Goal: Check status: Check status

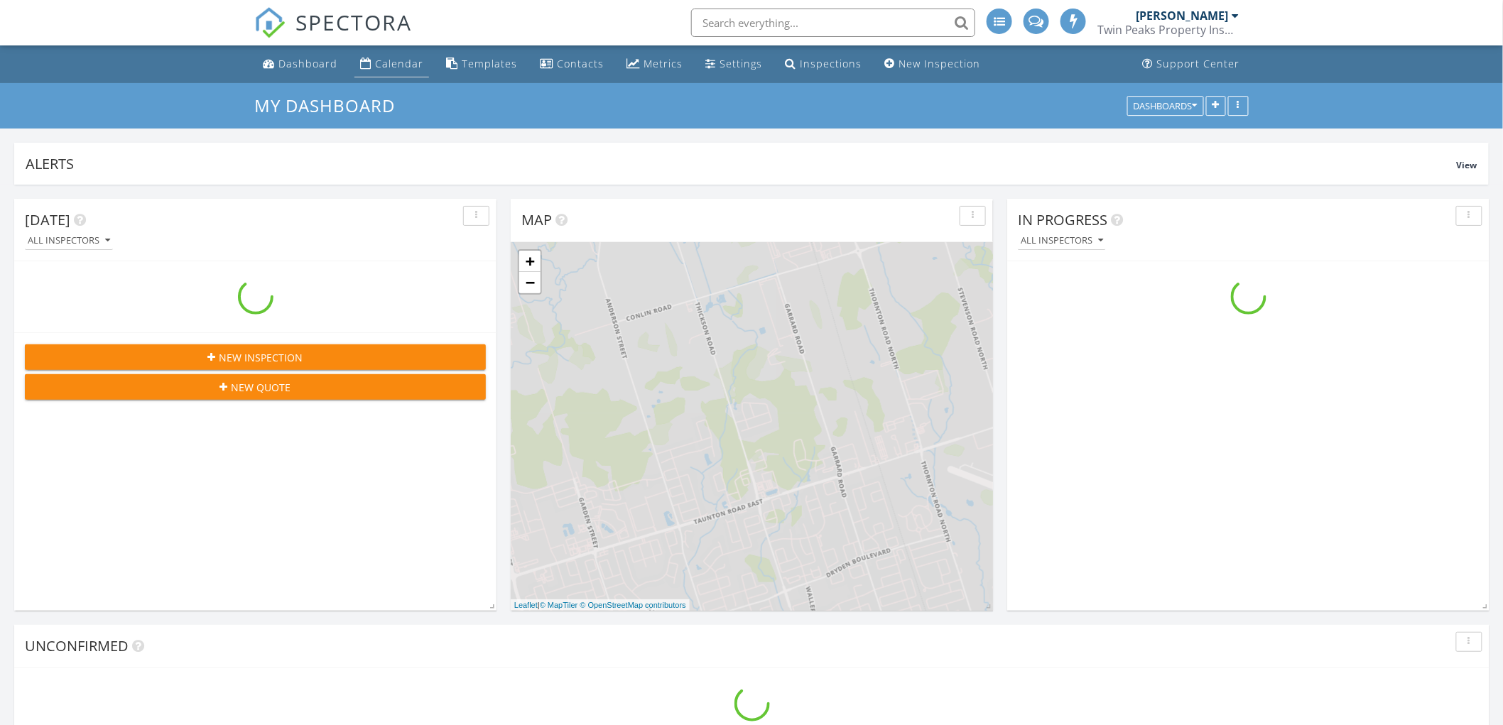
click at [361, 62] on div "Calendar" at bounding box center [365, 63] width 11 height 11
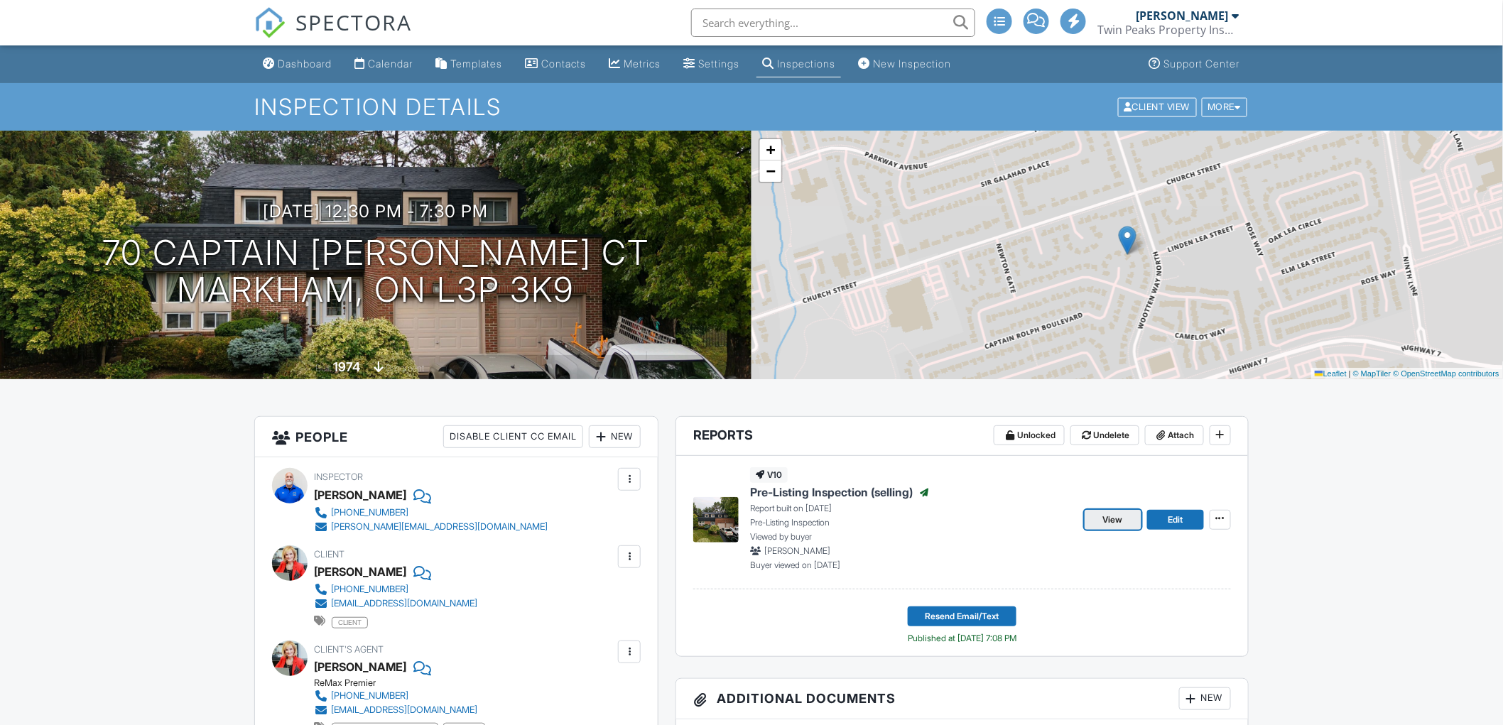
click at [1112, 523] on span "View" at bounding box center [1113, 520] width 20 height 14
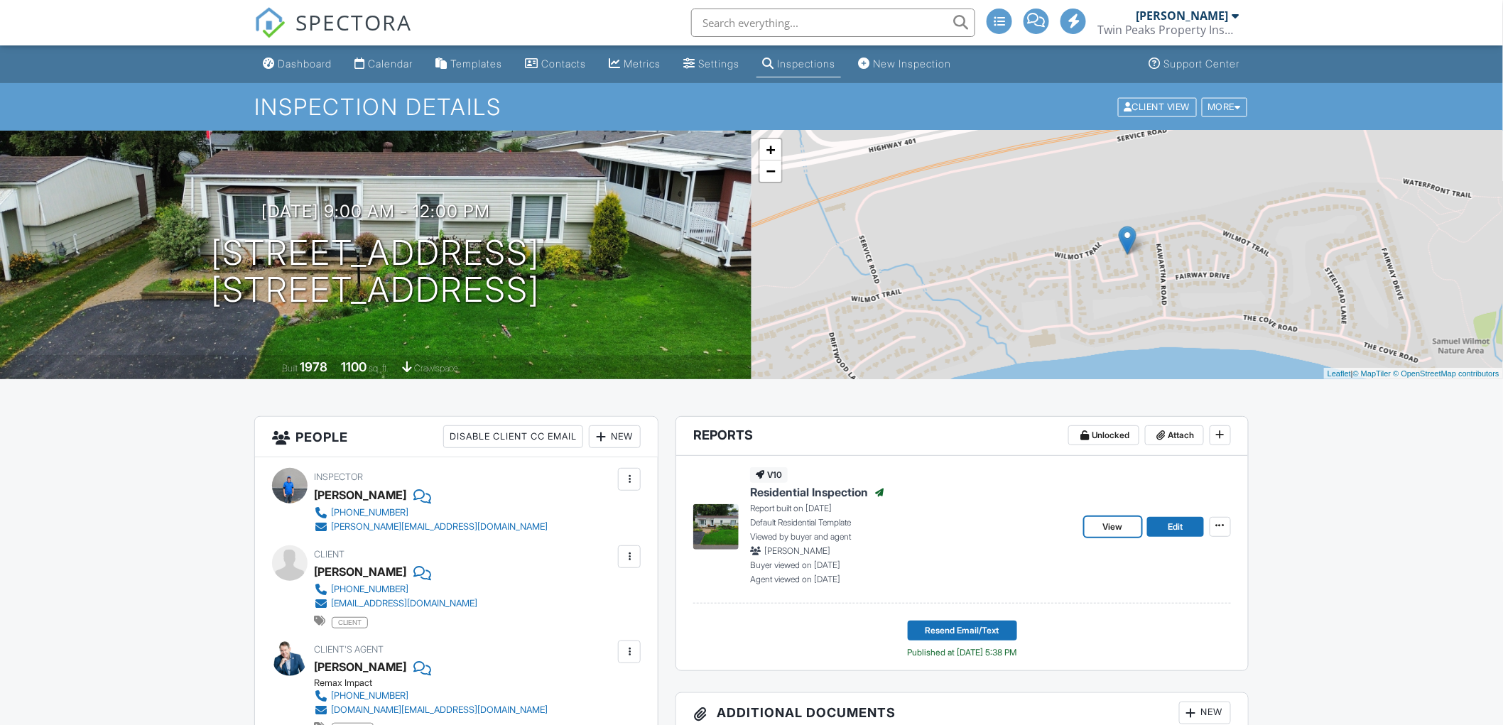
click at [1116, 521] on span "View" at bounding box center [1113, 527] width 20 height 14
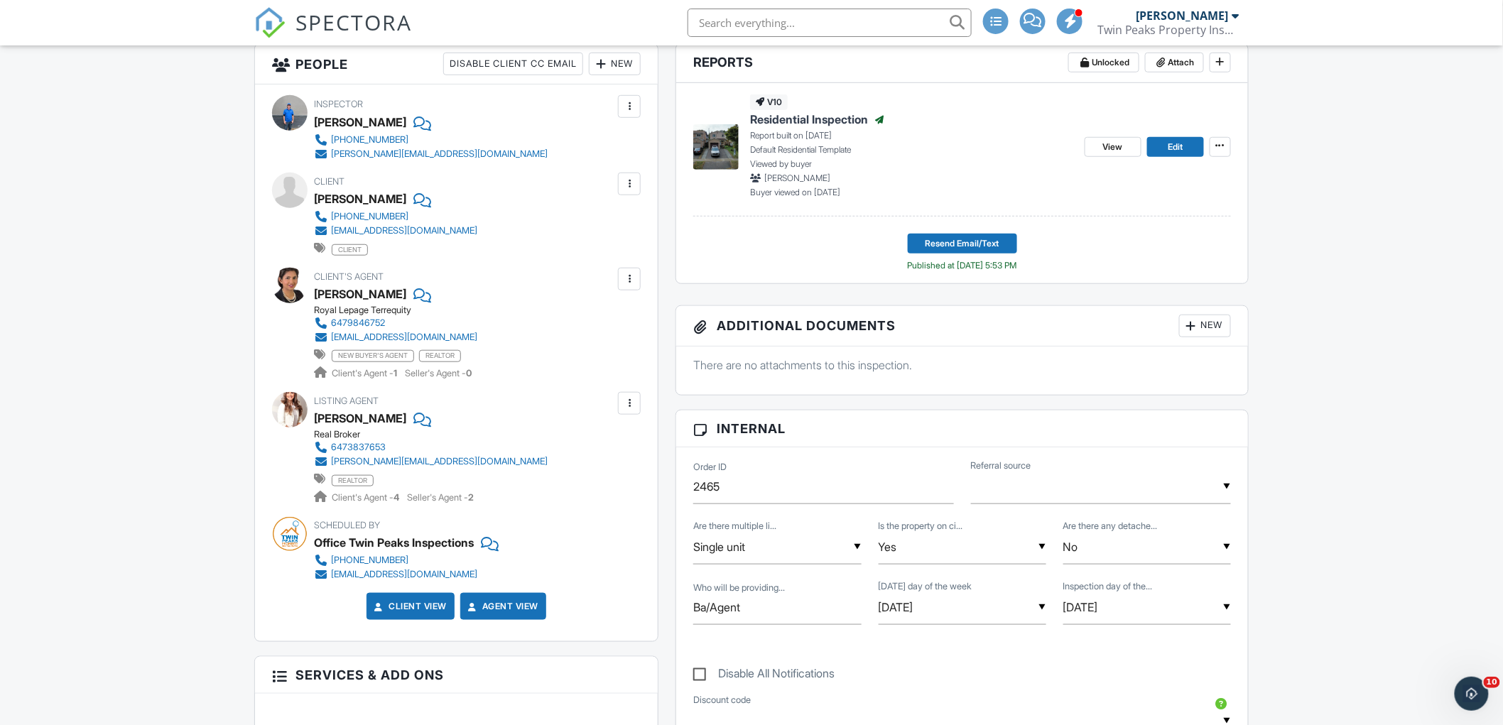
scroll to position [232, 0]
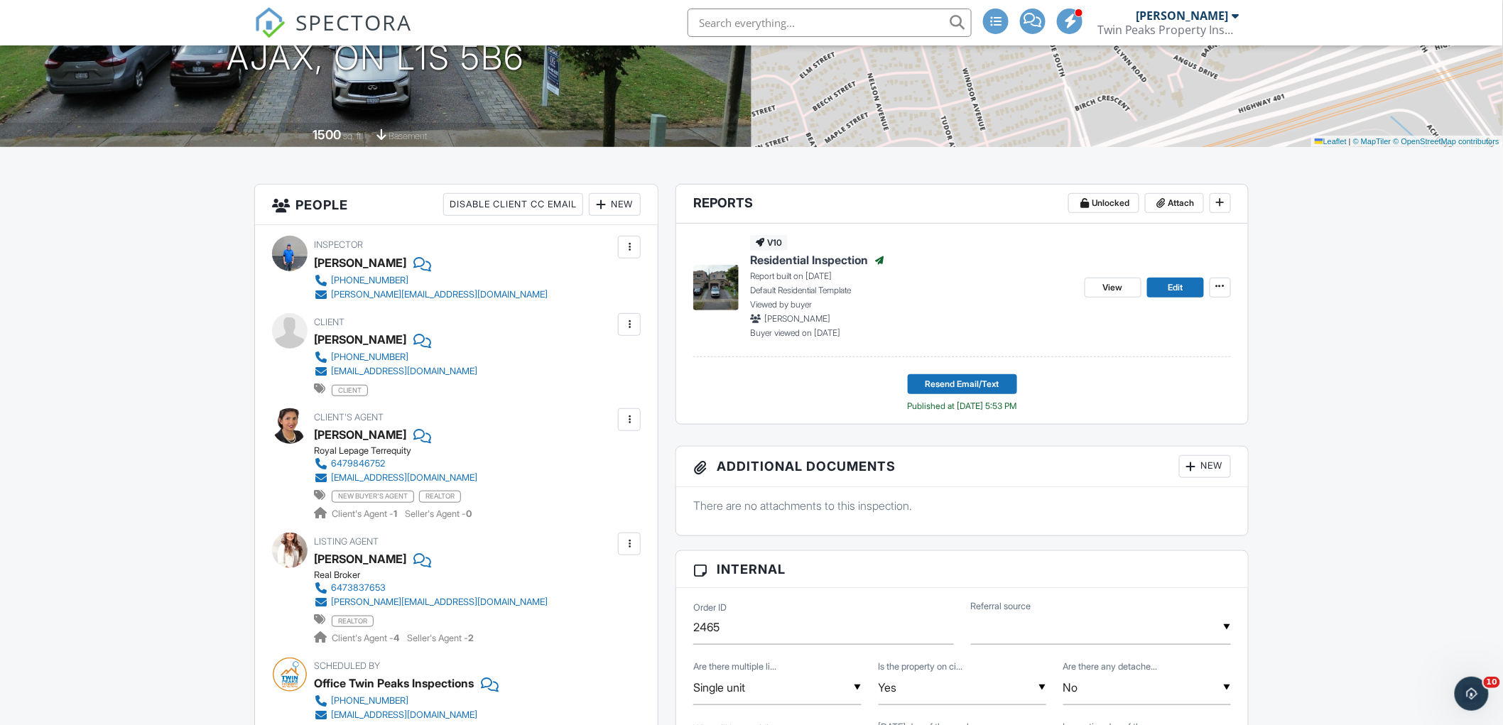
click at [1115, 286] on span "View" at bounding box center [1113, 288] width 20 height 14
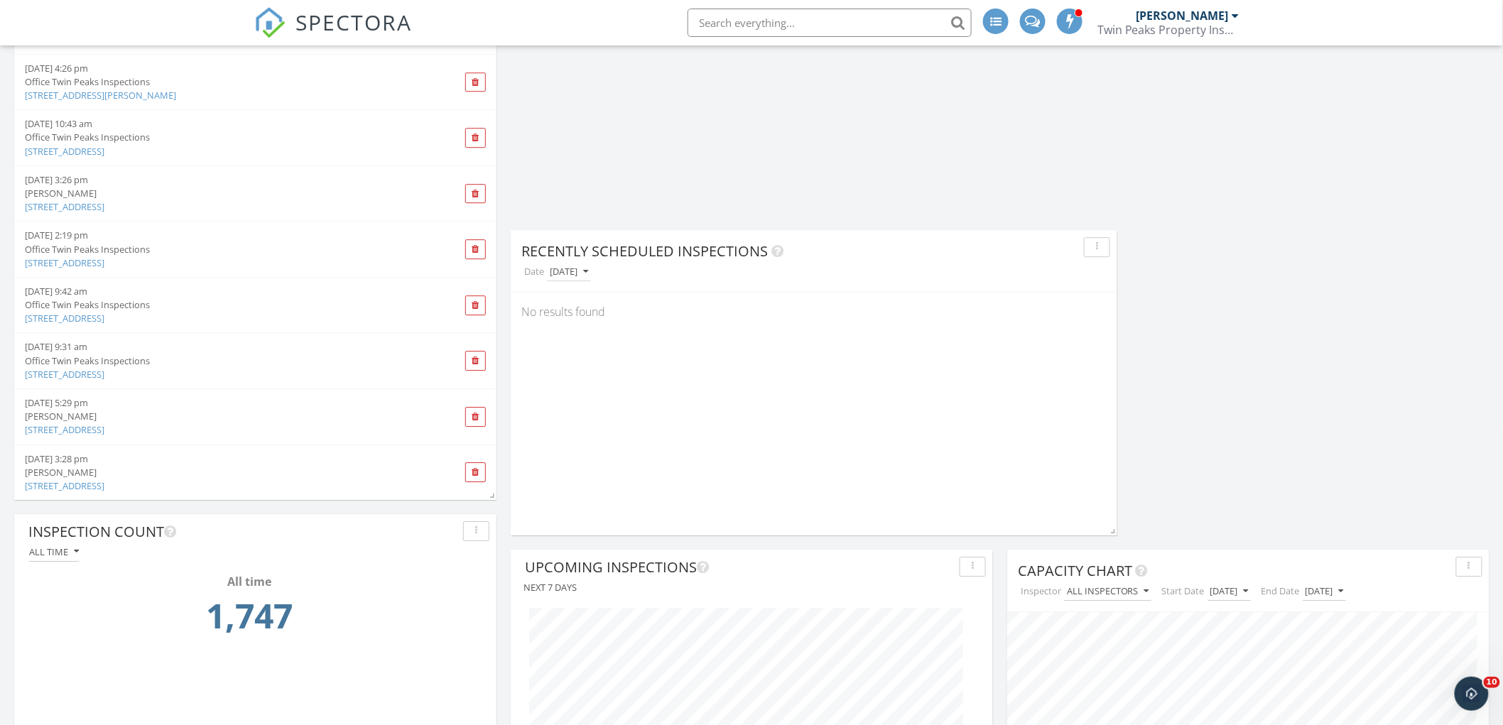
scroll to position [1657, 0]
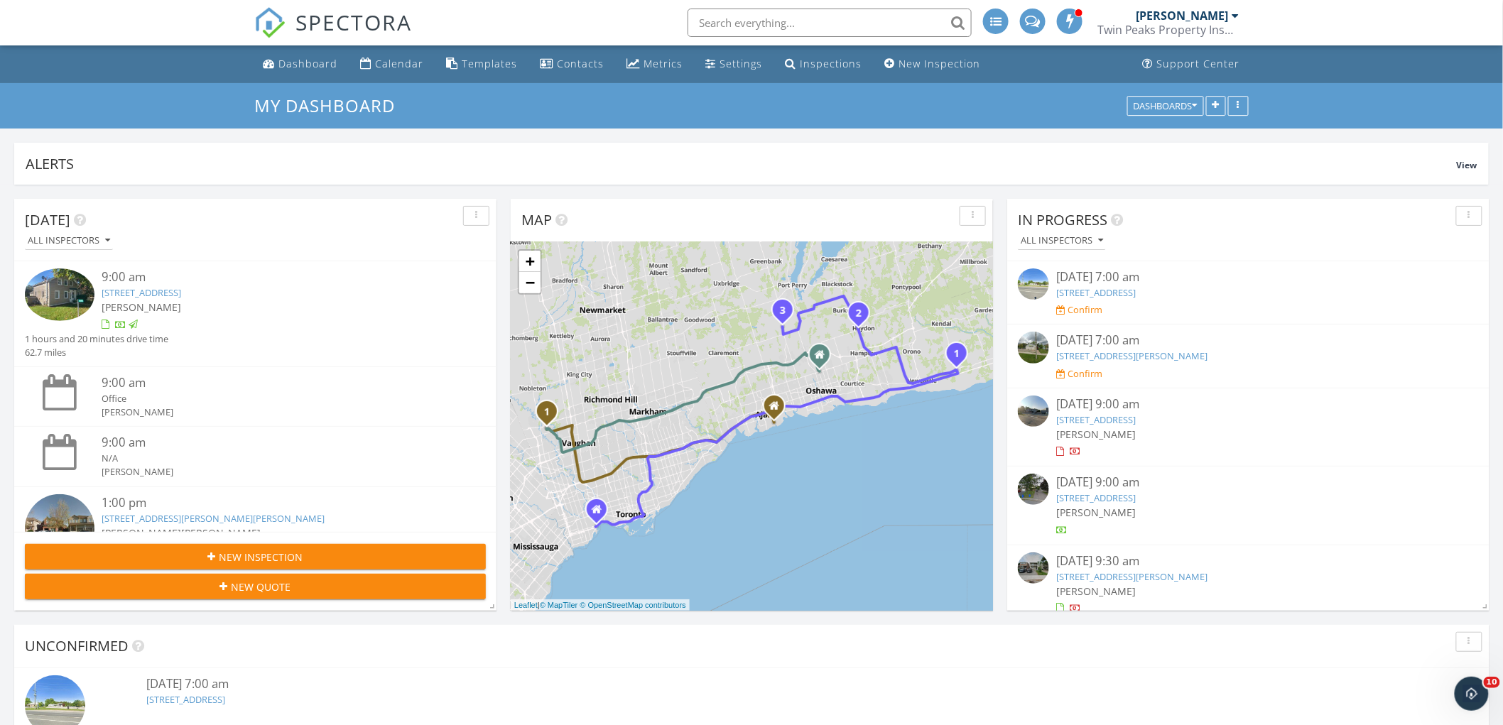
drag, startPoint x: 425, startPoint y: 58, endPoint x: 429, endPoint y: 78, distance: 20.3
click at [426, 59] on li "Calendar" at bounding box center [392, 64] width 80 height 38
click at [415, 69] on div "Calendar" at bounding box center [399, 63] width 48 height 13
